Goal: Task Accomplishment & Management: Use online tool/utility

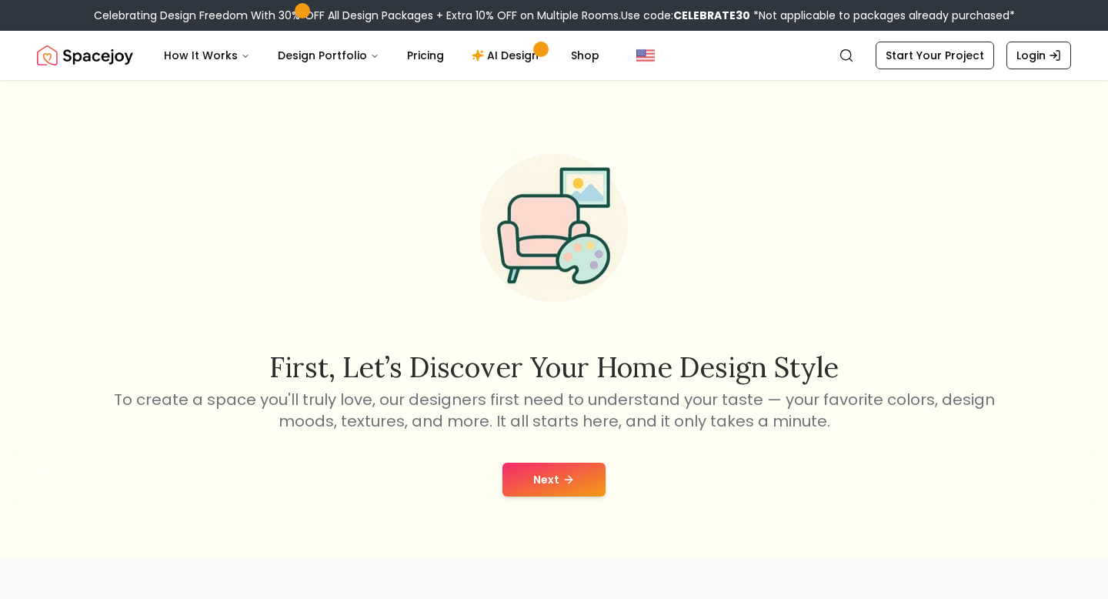
click at [534, 491] on button "Next" at bounding box center [553, 479] width 103 height 34
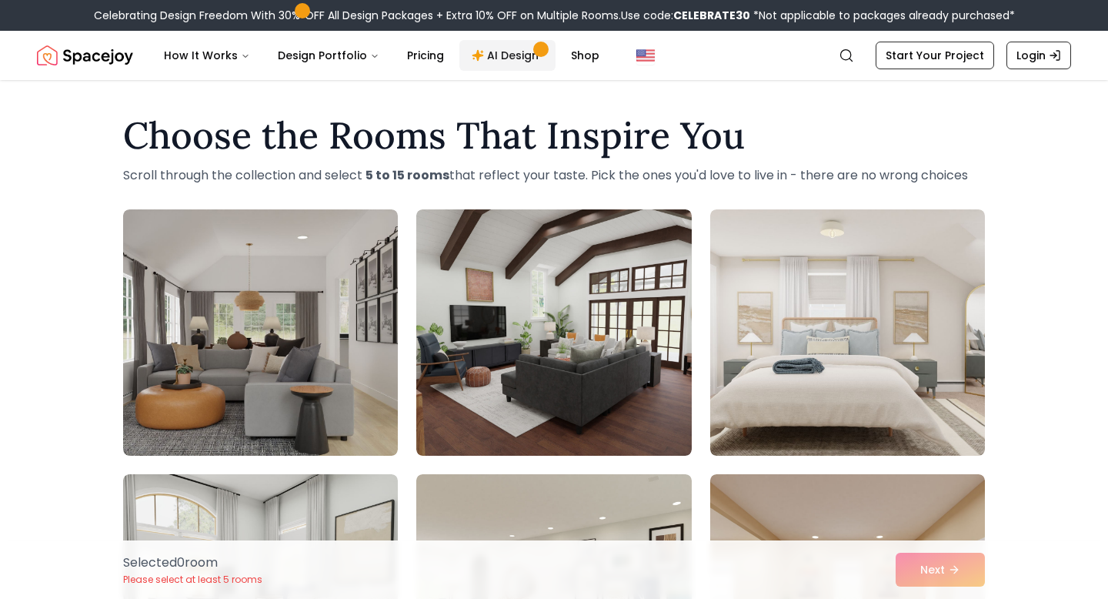
click at [489, 47] on link "AI Design" at bounding box center [507, 55] width 96 height 31
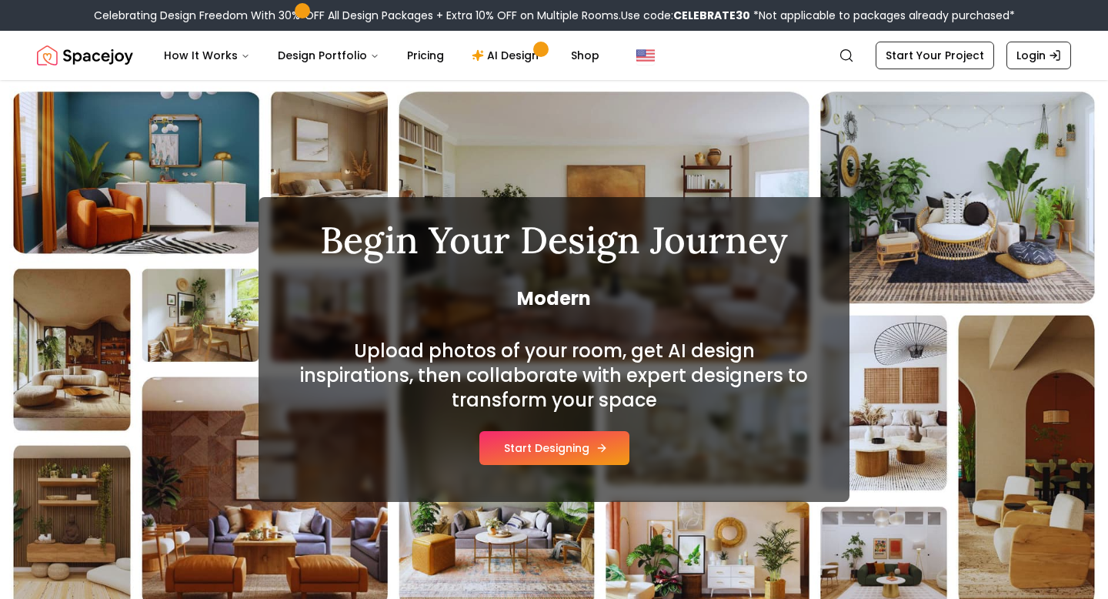
click at [553, 441] on button "Start Designing" at bounding box center [554, 448] width 150 height 34
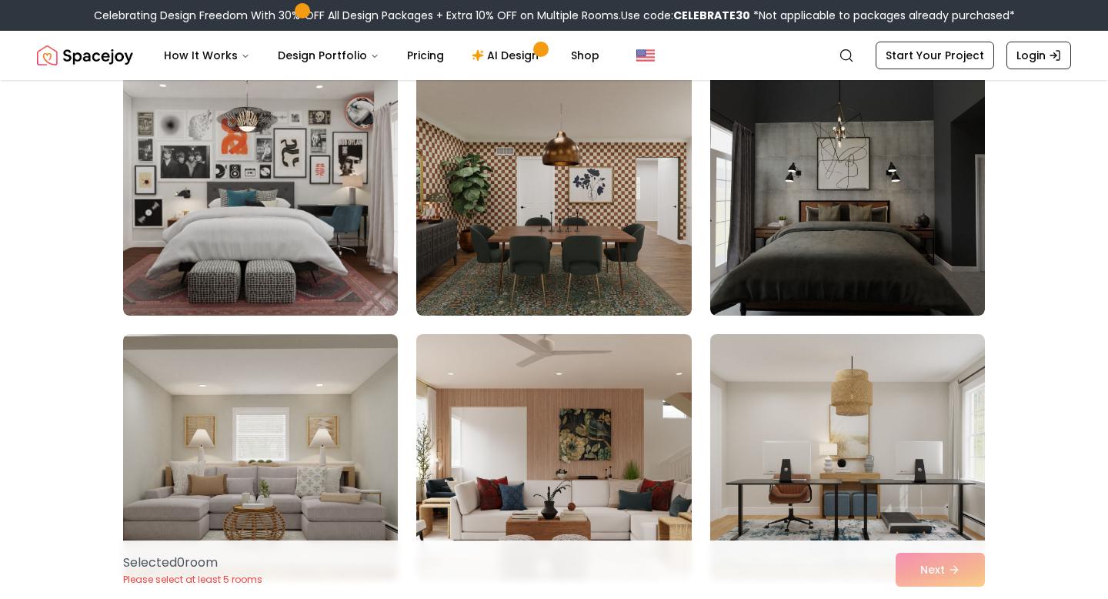
scroll to position [6228, 0]
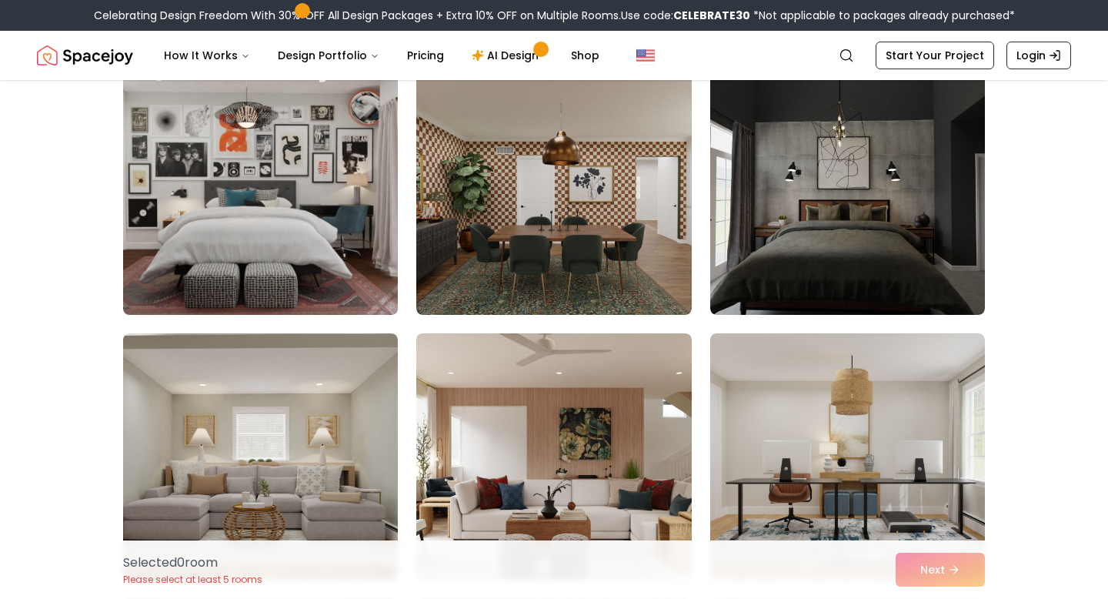
click at [286, 202] on img at bounding box center [260, 191] width 289 height 259
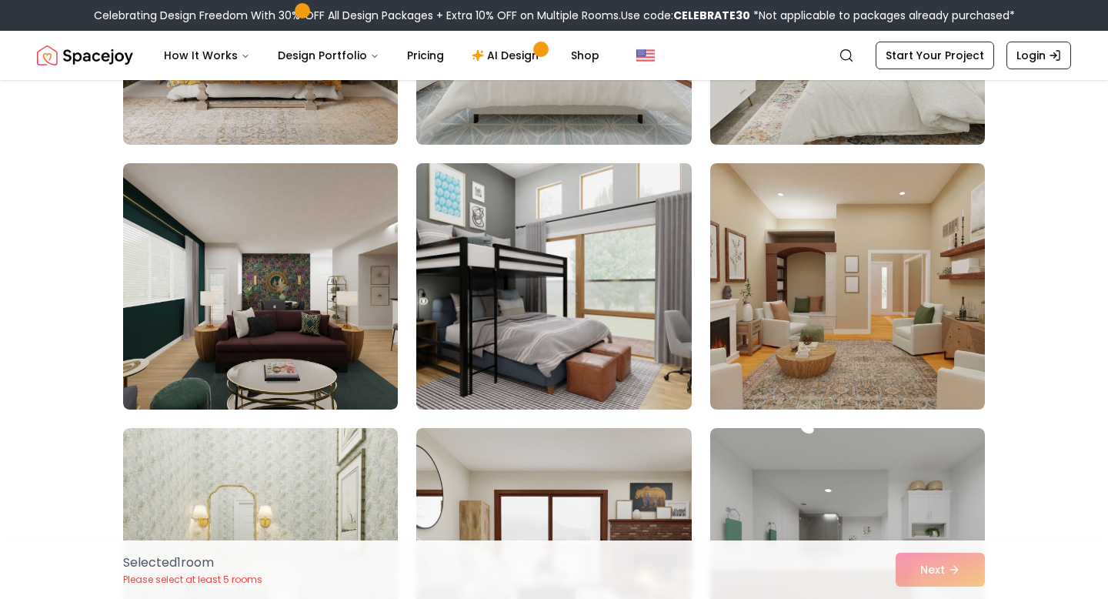
click at [514, 324] on img at bounding box center [553, 286] width 289 height 259
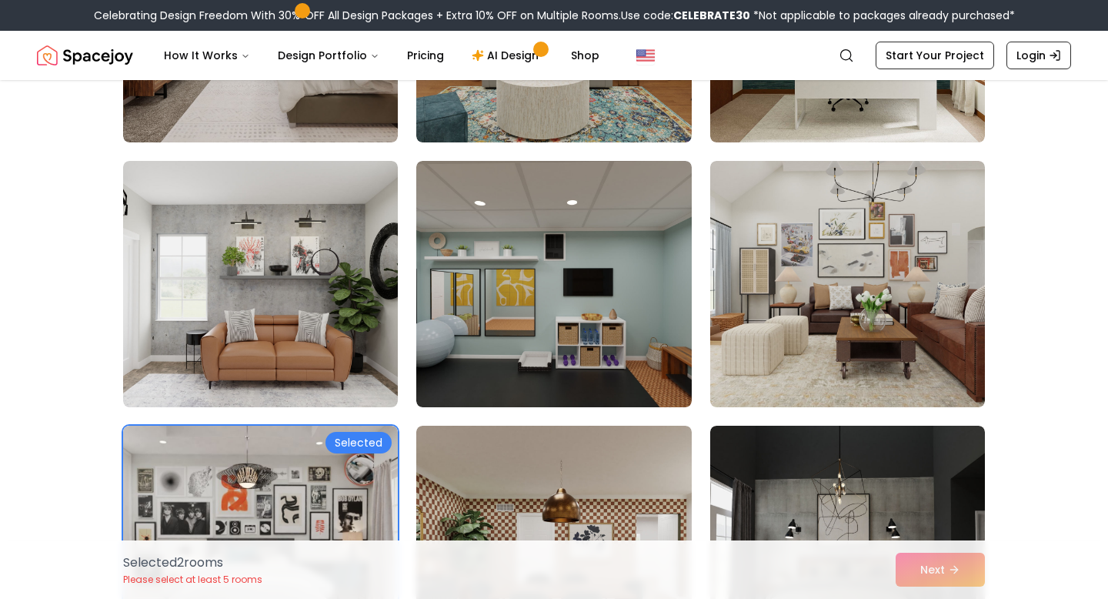
scroll to position [5900, 0]
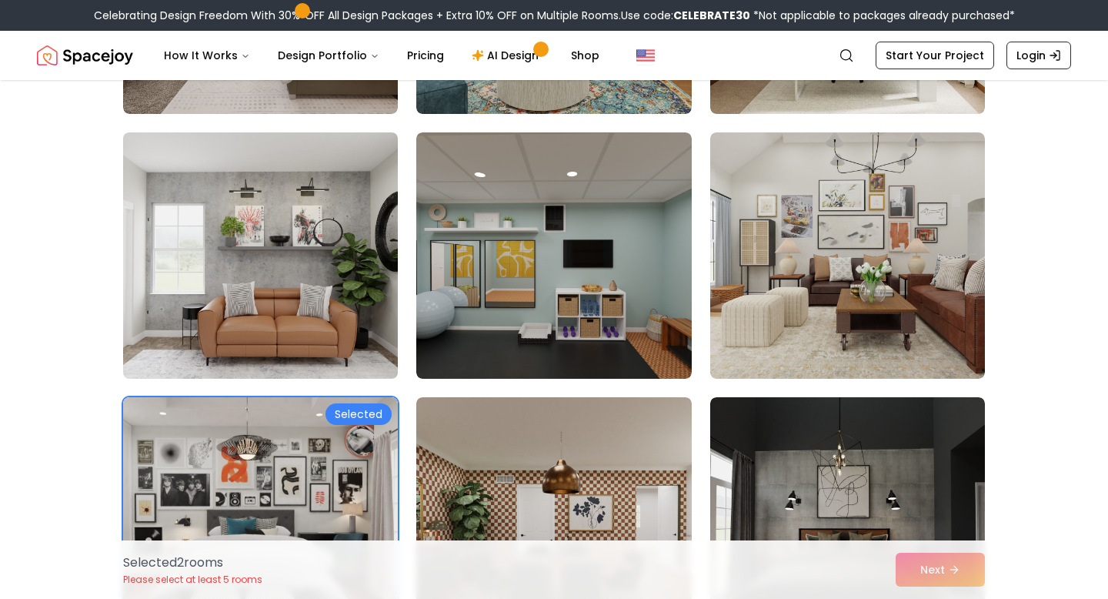
click at [264, 266] on img at bounding box center [260, 255] width 289 height 259
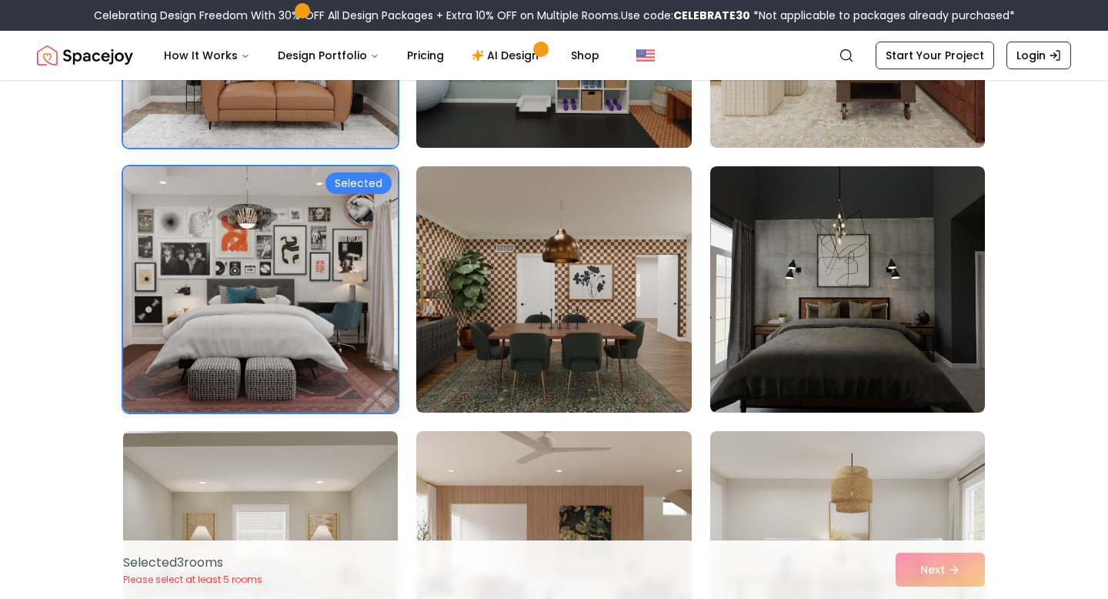
scroll to position [6159, 0]
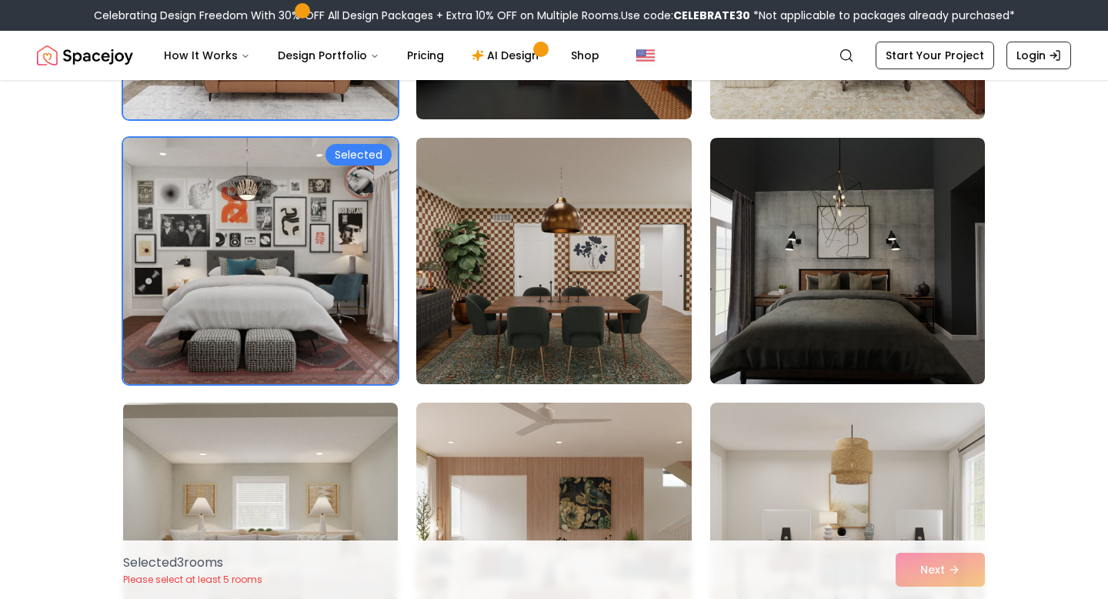
click at [523, 305] on img at bounding box center [553, 261] width 289 height 259
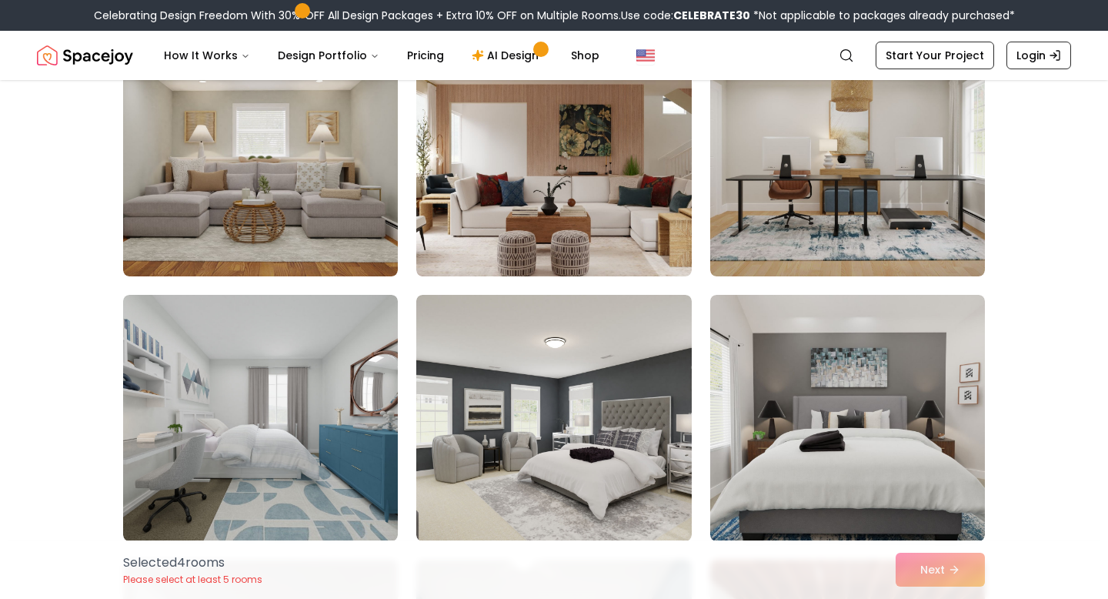
scroll to position [6533, 0]
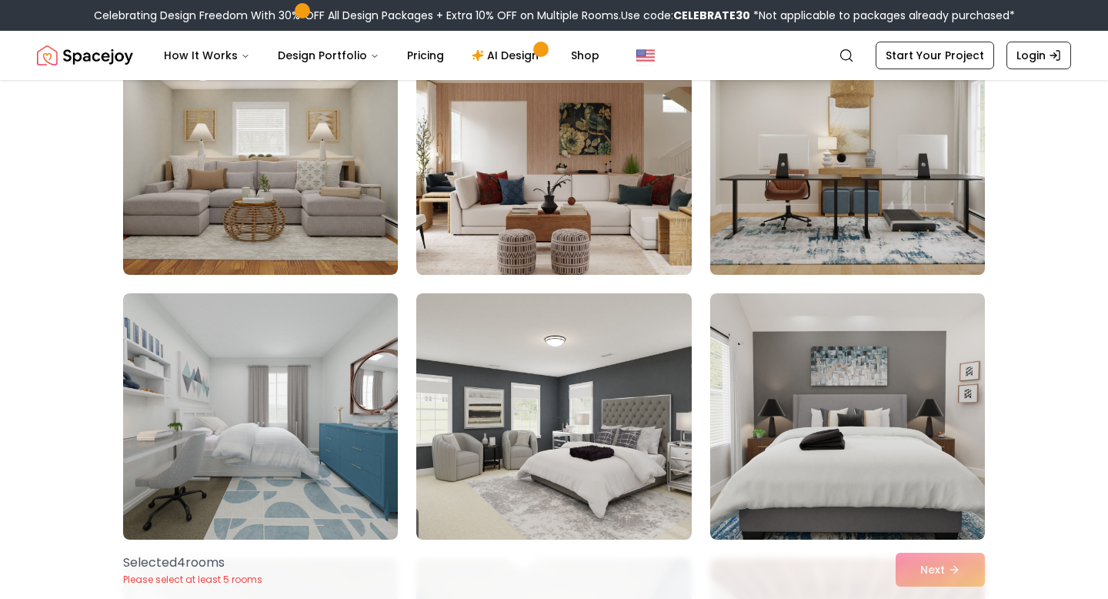
click at [747, 212] on img at bounding box center [847, 151] width 289 height 259
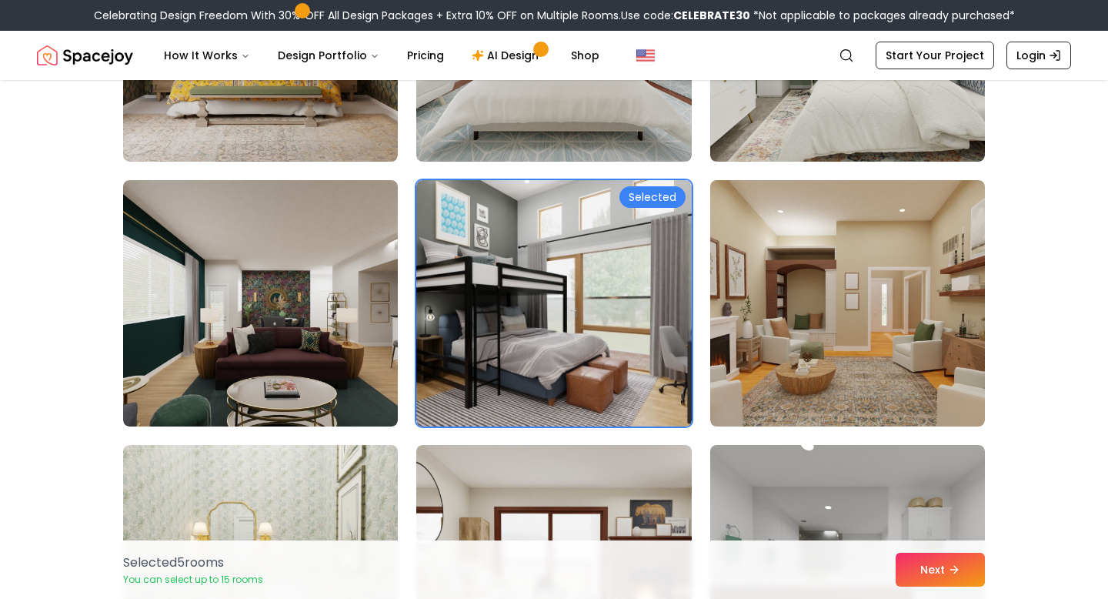
click at [571, 217] on img at bounding box center [553, 303] width 275 height 246
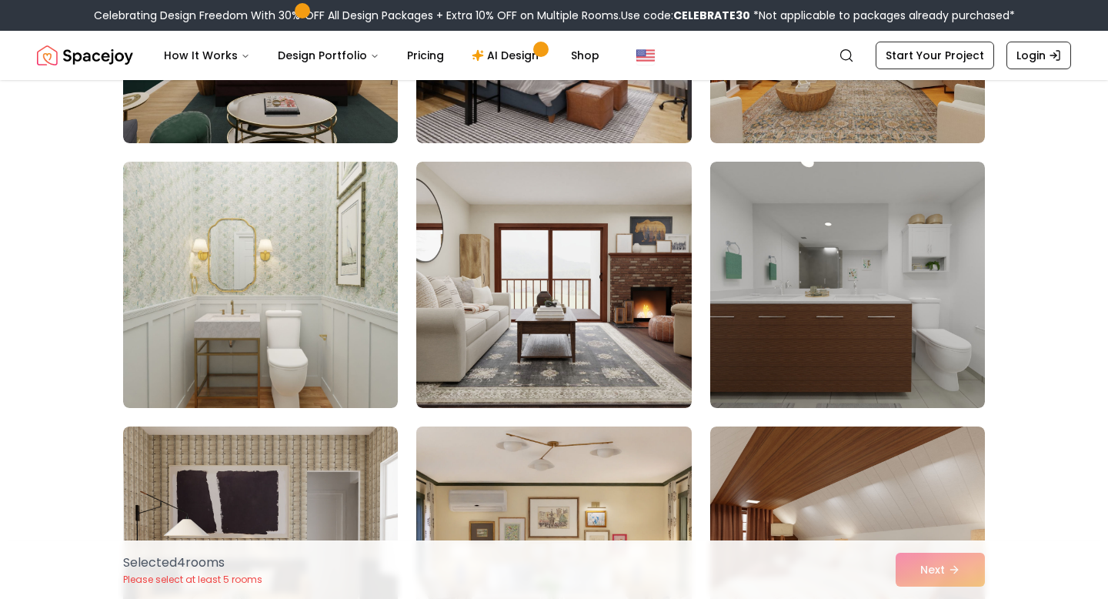
scroll to position [1673, 0]
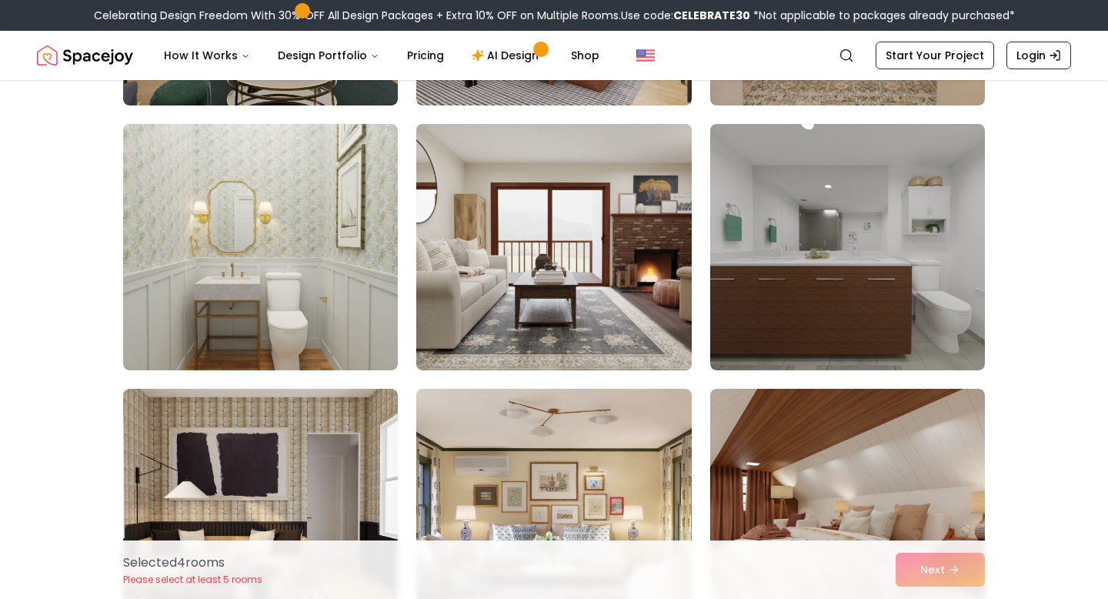
click at [528, 289] on img at bounding box center [553, 247] width 289 height 259
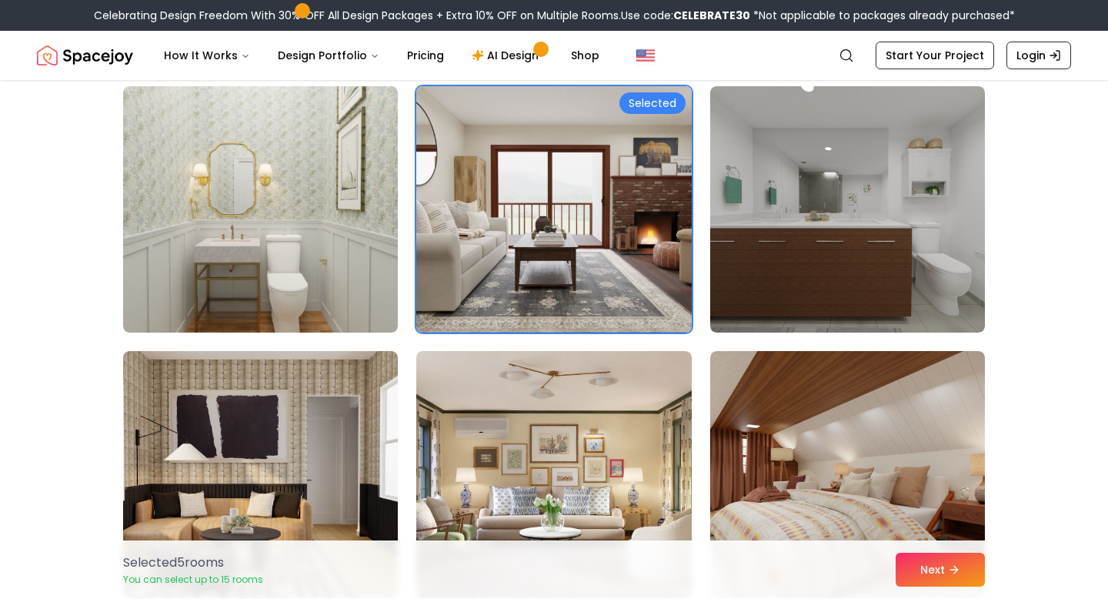
scroll to position [1712, 0]
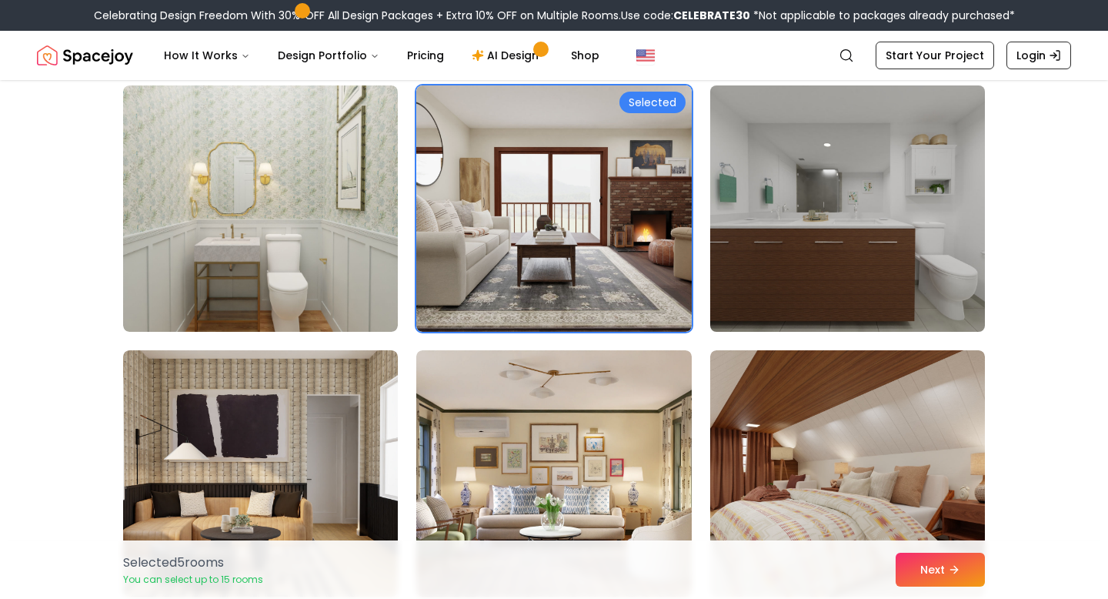
click at [789, 248] on img at bounding box center [847, 208] width 289 height 259
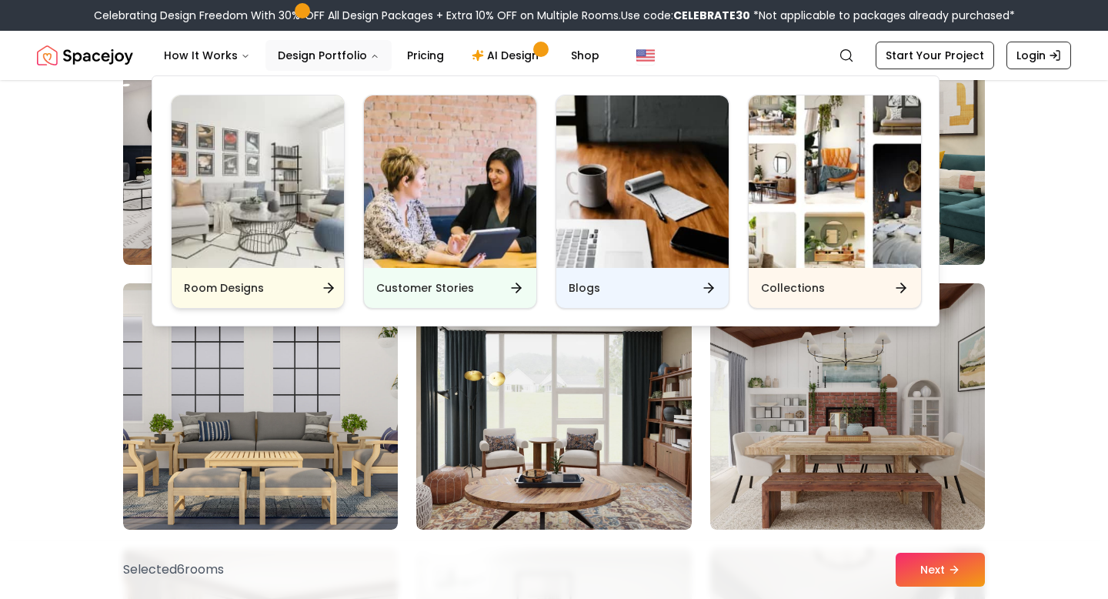
scroll to position [2547, 0]
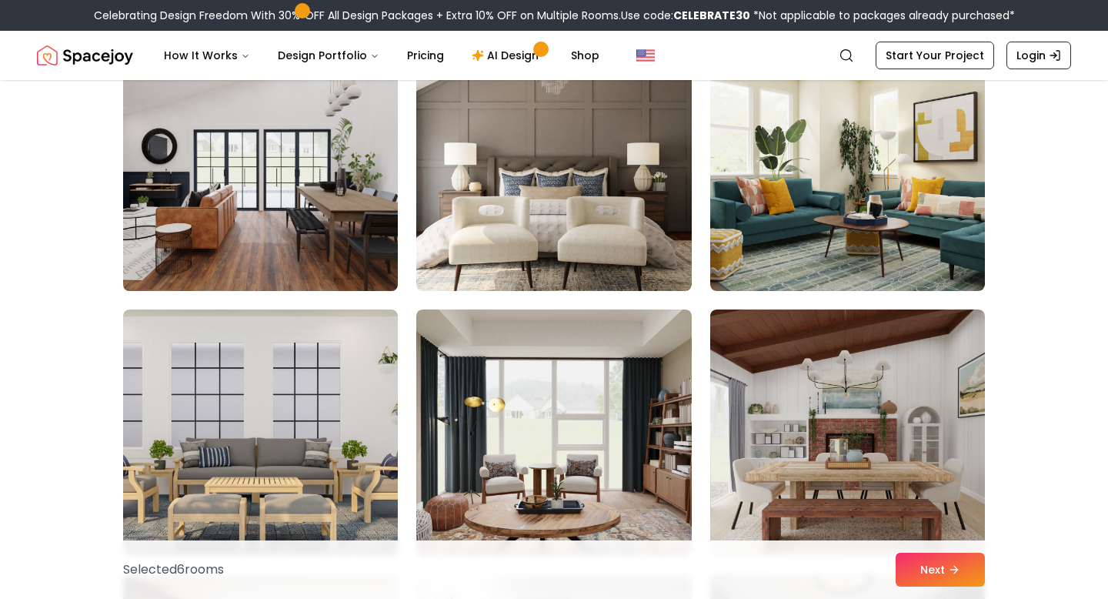
click at [153, 196] on img at bounding box center [260, 167] width 289 height 259
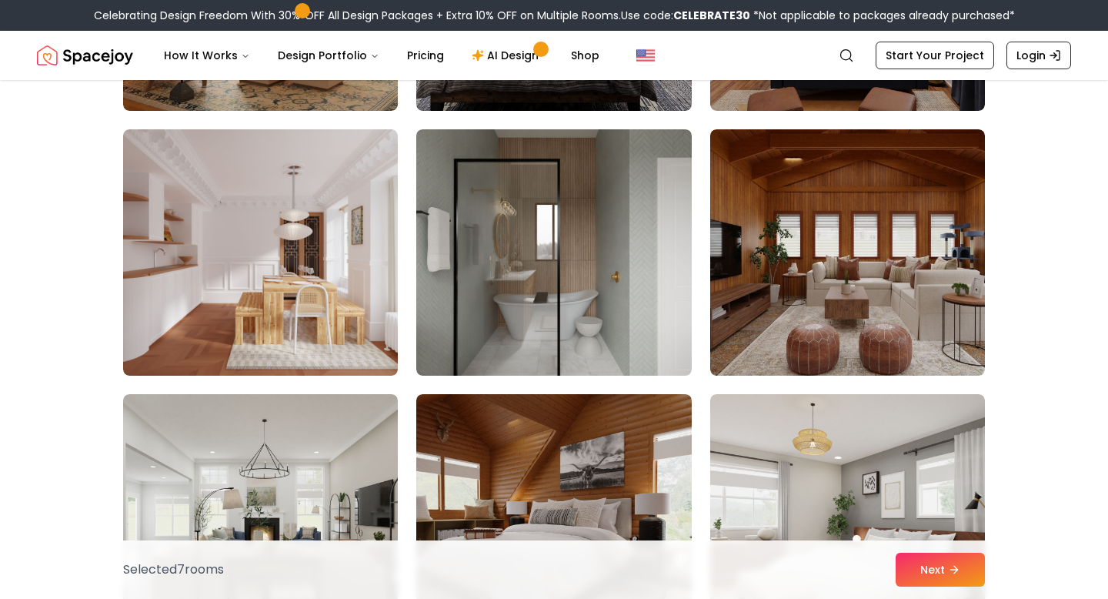
scroll to position [3257, 0]
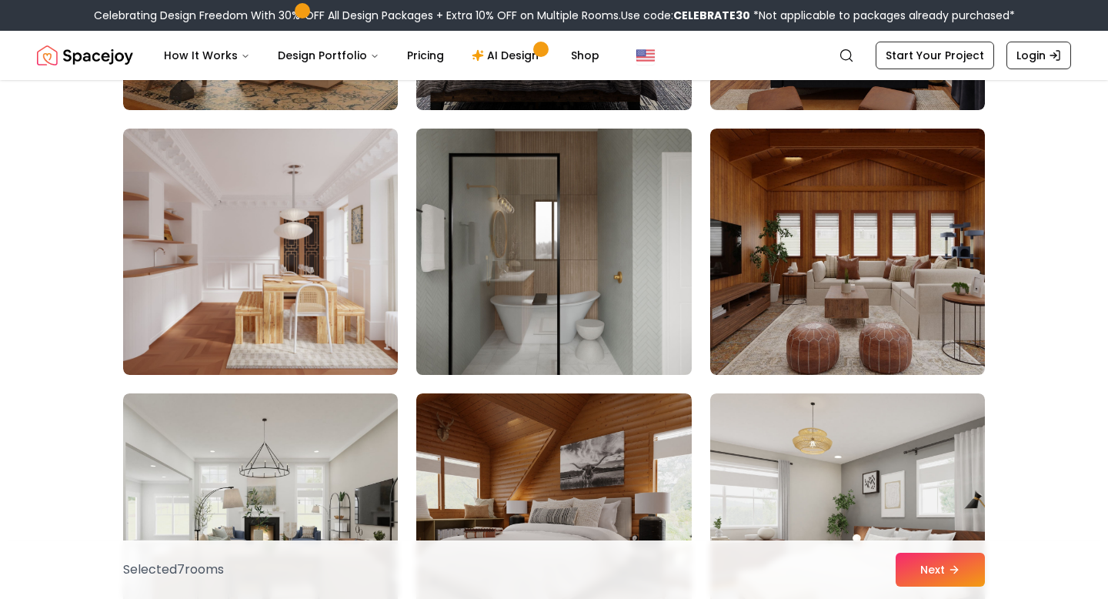
click at [438, 285] on img at bounding box center [553, 251] width 289 height 259
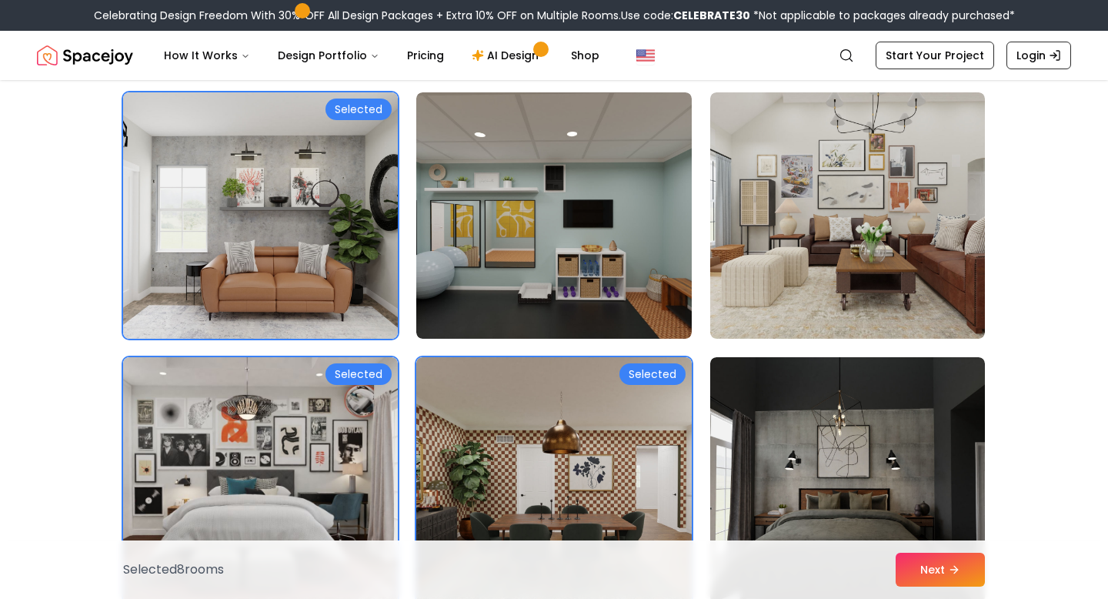
scroll to position [5958, 0]
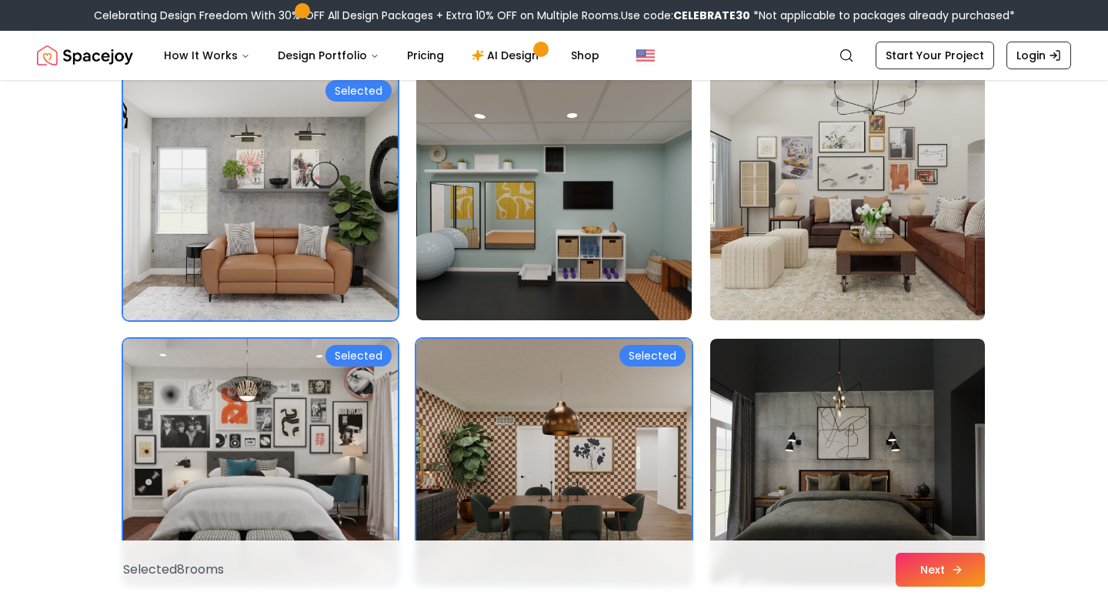
click at [919, 571] on button "Next" at bounding box center [940, 569] width 89 height 34
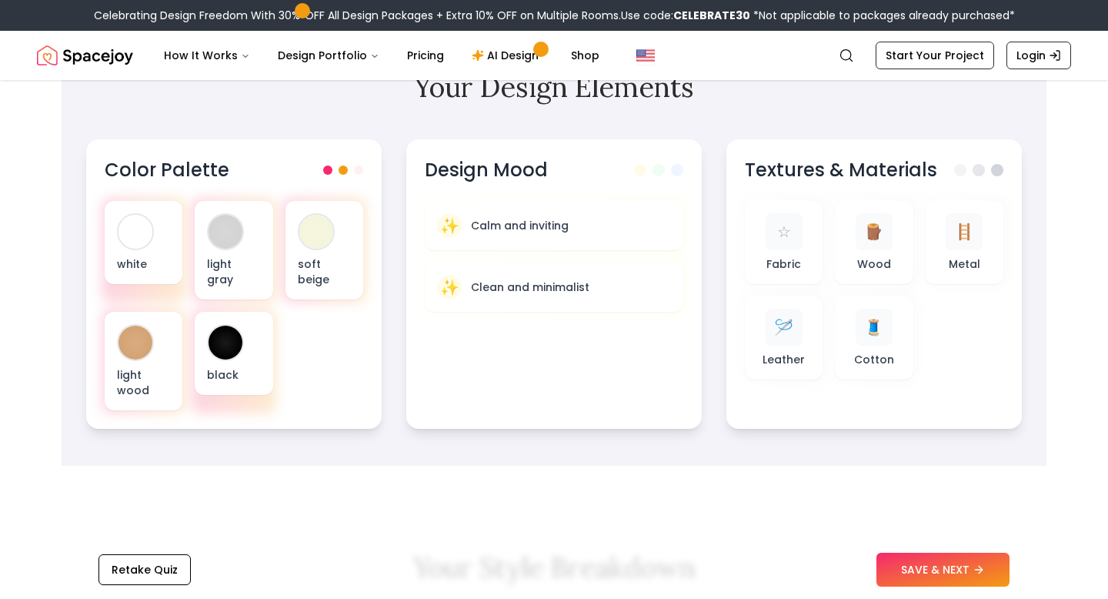
scroll to position [516, 0]
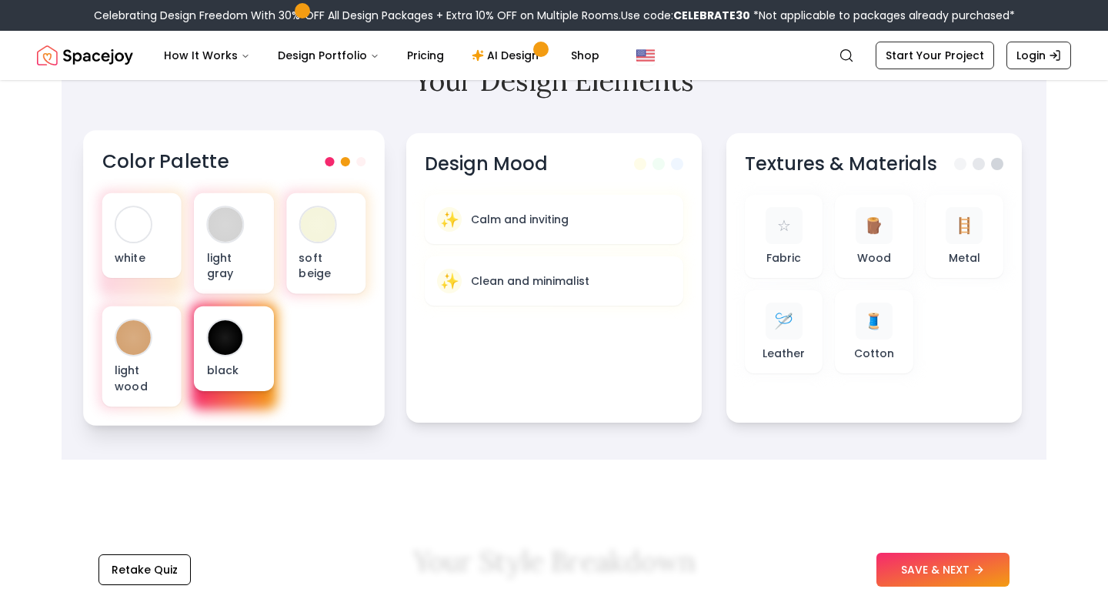
click at [247, 338] on div "black" at bounding box center [233, 348] width 79 height 85
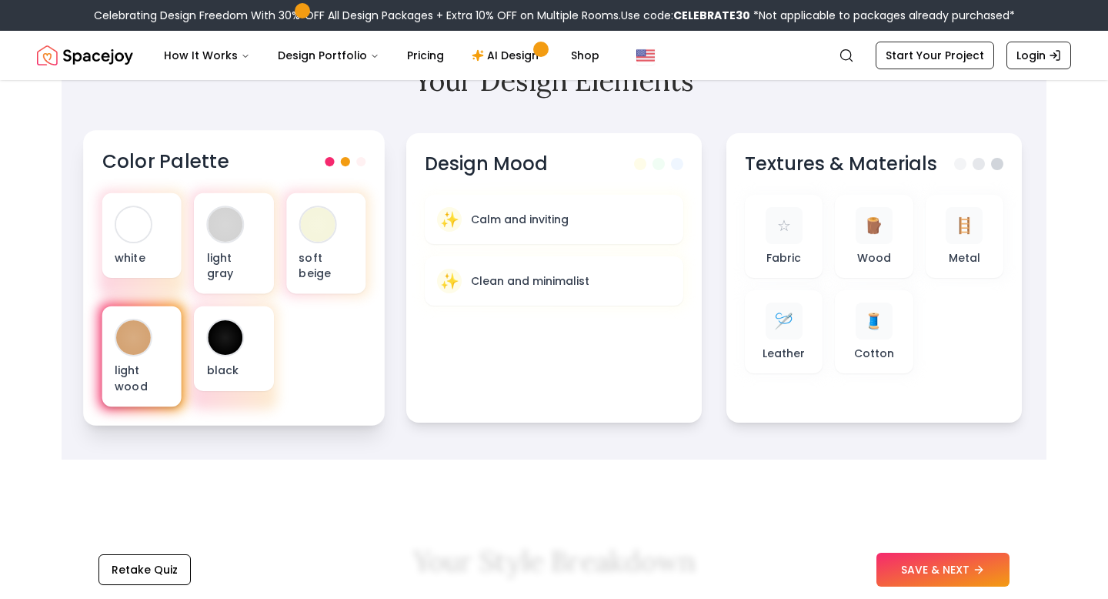
click at [134, 349] on div at bounding box center [133, 337] width 35 height 35
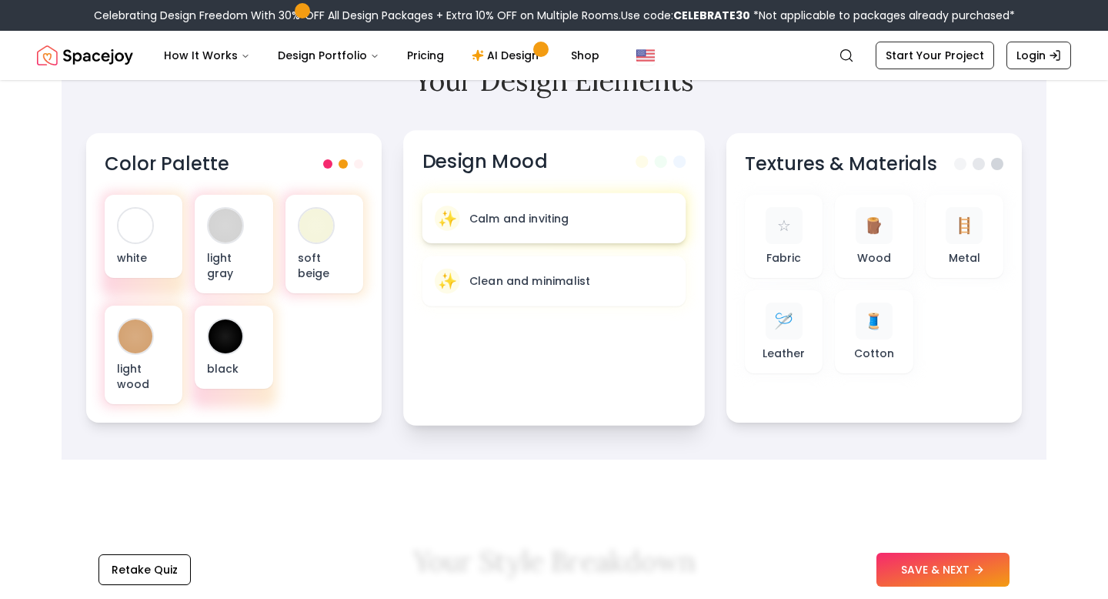
click at [509, 222] on p "Calm and inviting" at bounding box center [519, 217] width 100 height 15
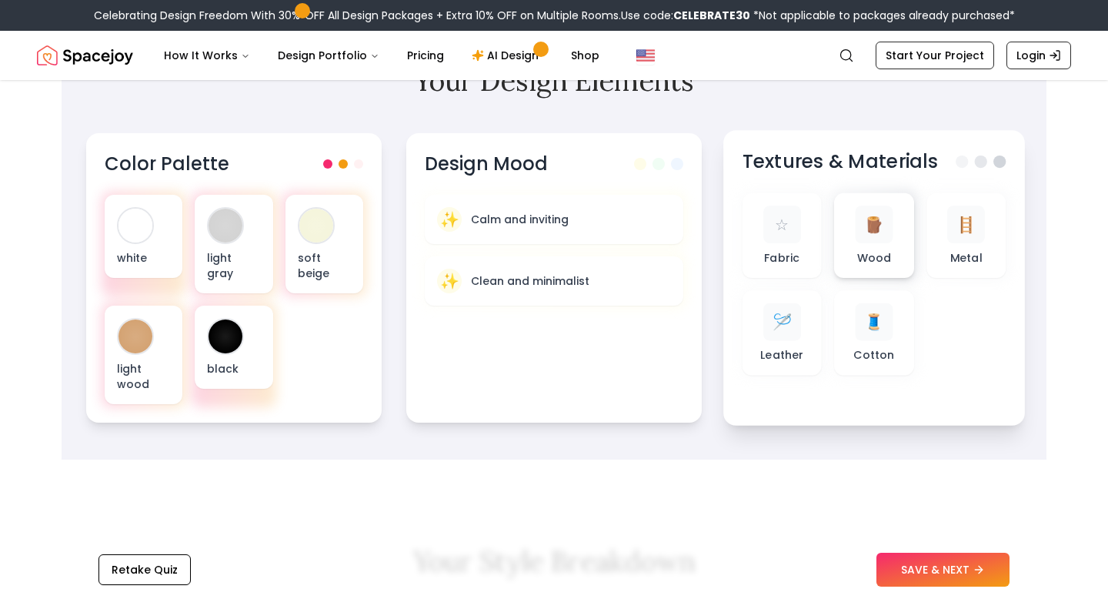
click at [889, 248] on div "🪵 Wood" at bounding box center [874, 235] width 55 height 60
click at [962, 245] on div "🪜 Metal" at bounding box center [966, 235] width 55 height 60
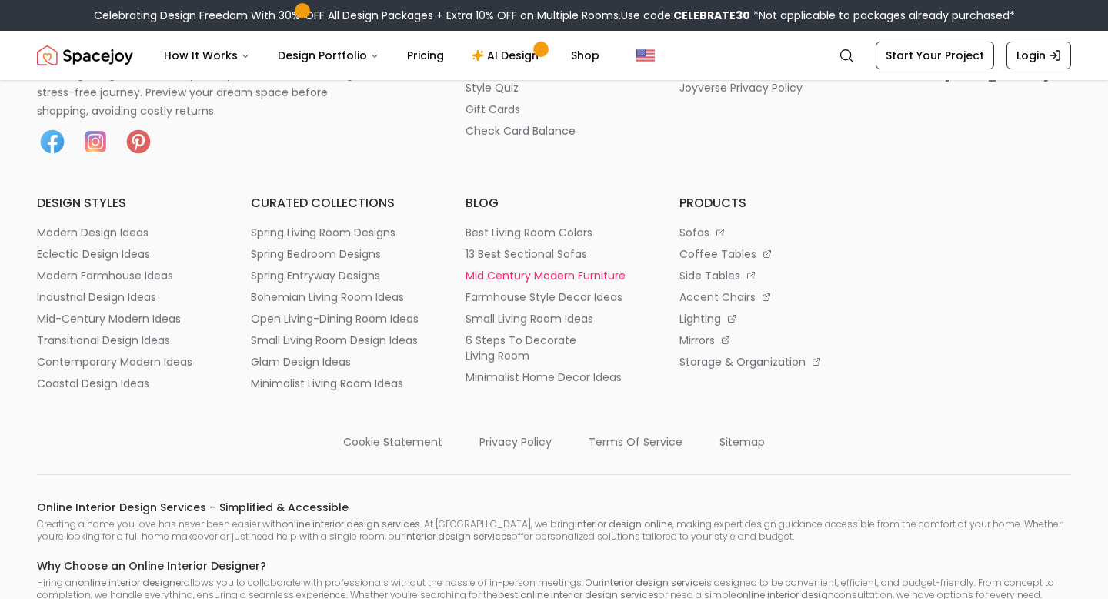
scroll to position [2898, 0]
